Goal: Navigation & Orientation: Find specific page/section

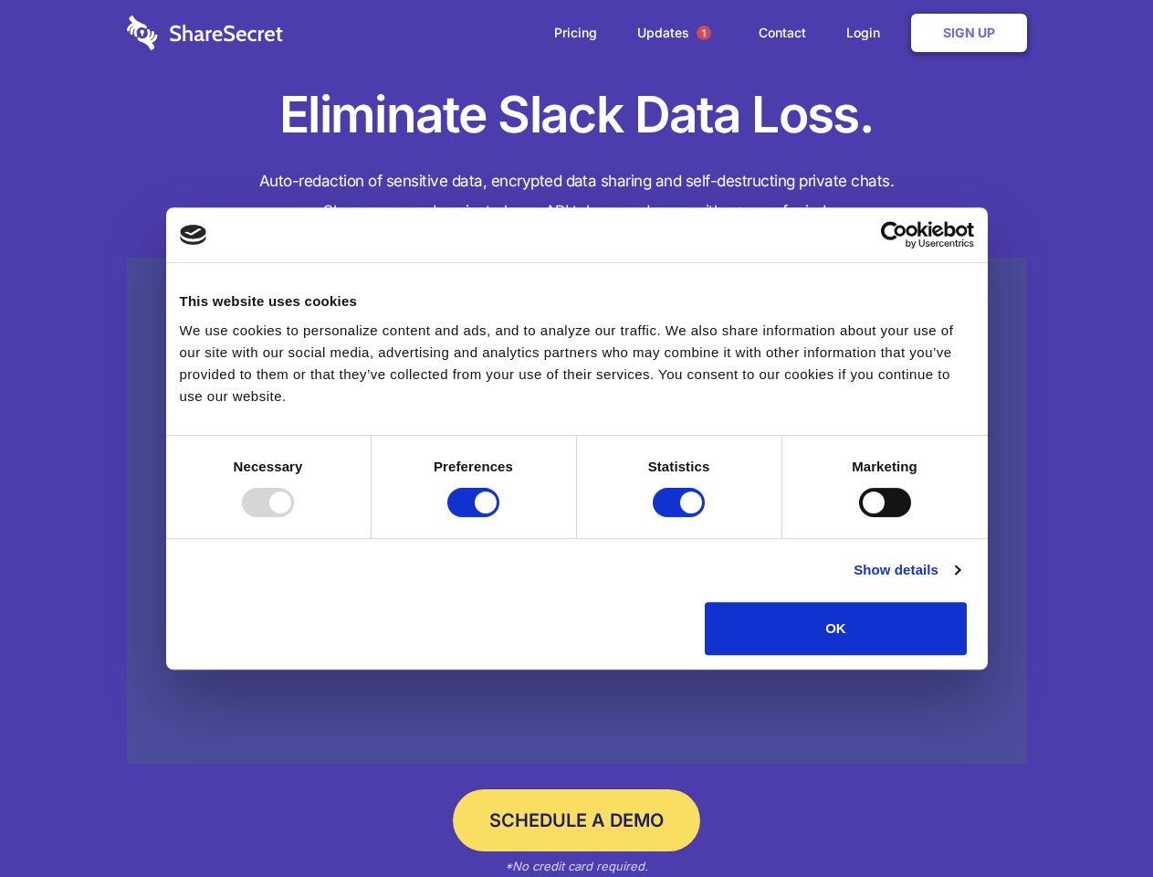
click at [294, 517] on div at bounding box center [268, 502] width 52 height 29
click at [499, 517] on input "Preferences" at bounding box center [473, 502] width 52 height 29
checkbox input "false"
click at [681, 517] on input "Statistics" at bounding box center [679, 502] width 52 height 29
checkbox input "false"
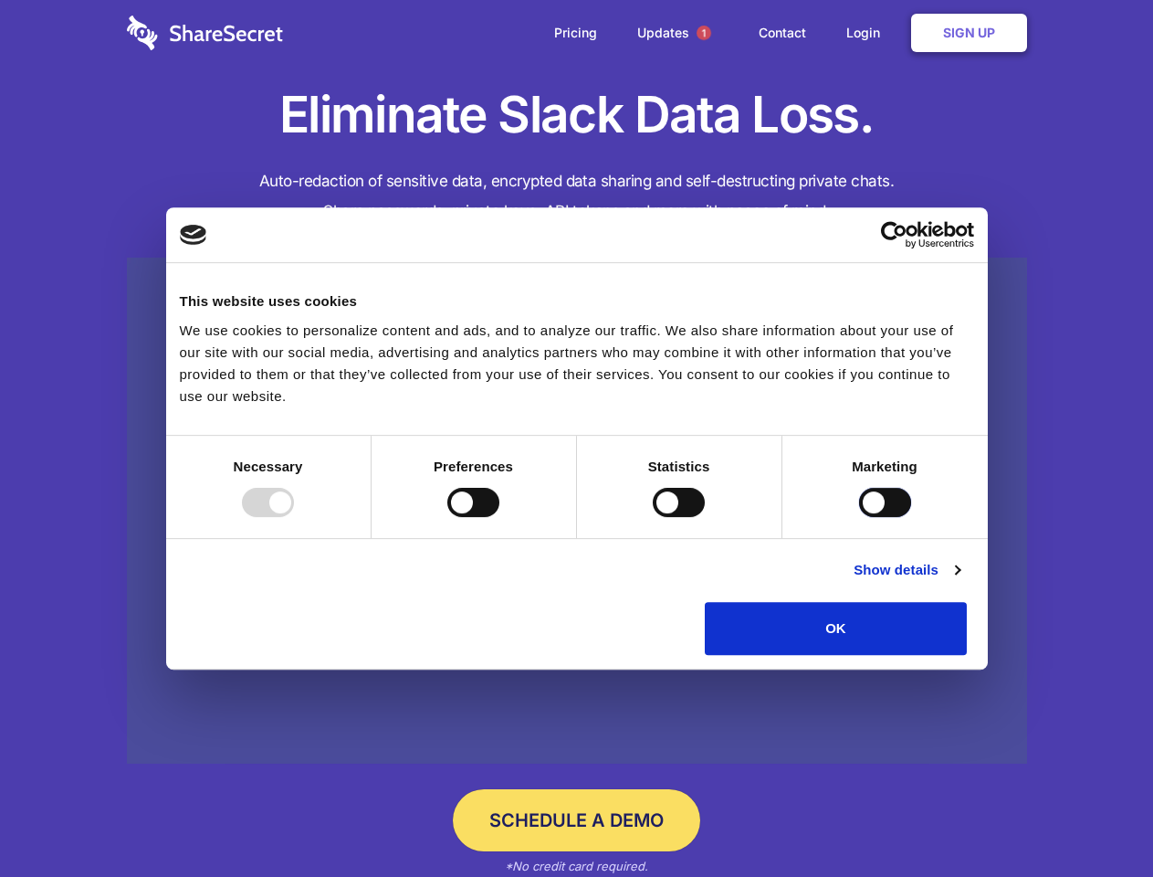
click at [859, 517] on input "Marketing" at bounding box center [885, 502] width 52 height 29
checkbox input "true"
click at [960, 581] on link "Show details" at bounding box center [907, 570] width 106 height 22
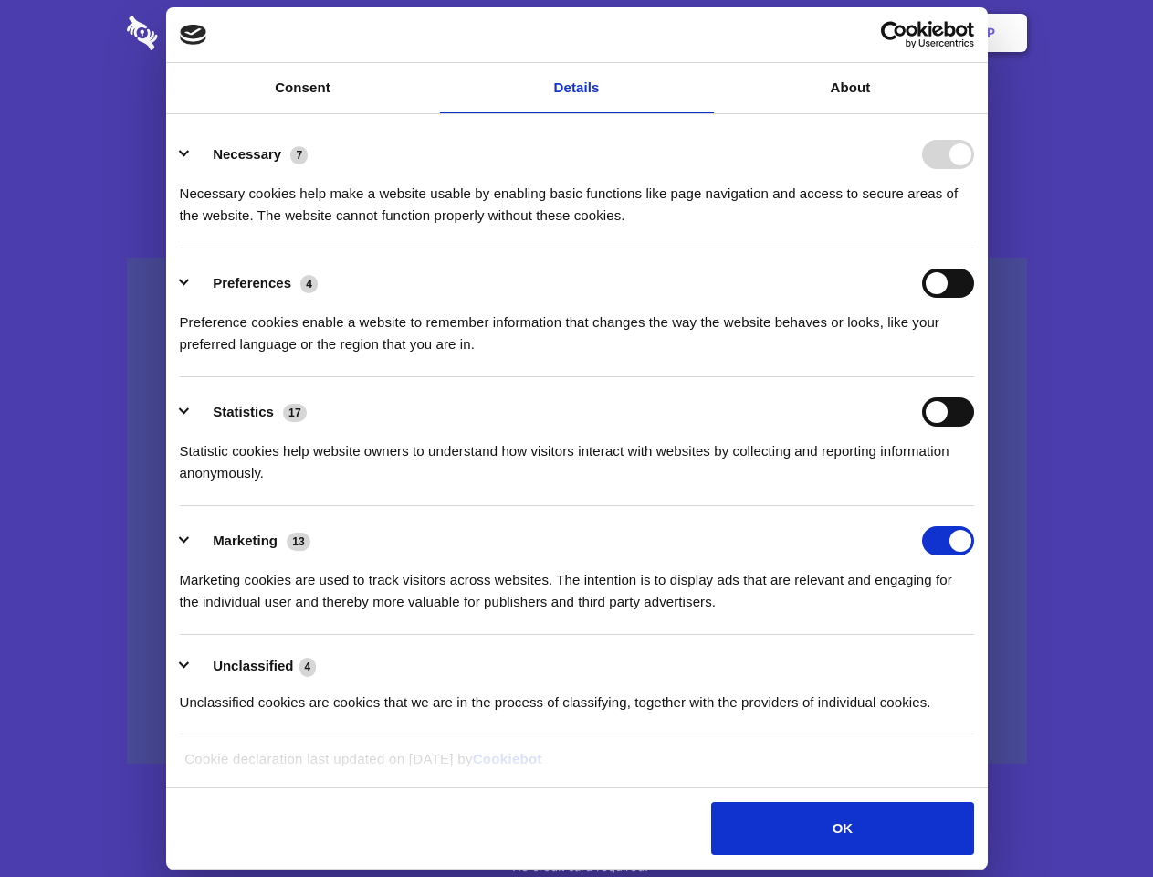
click at [974, 226] on div "Necessary cookies help make a website usable by enabling basic functions like p…" at bounding box center [577, 198] width 794 height 58
click at [703, 33] on span "1" at bounding box center [704, 33] width 15 height 15
